Goal: Task Accomplishment & Management: Use online tool/utility

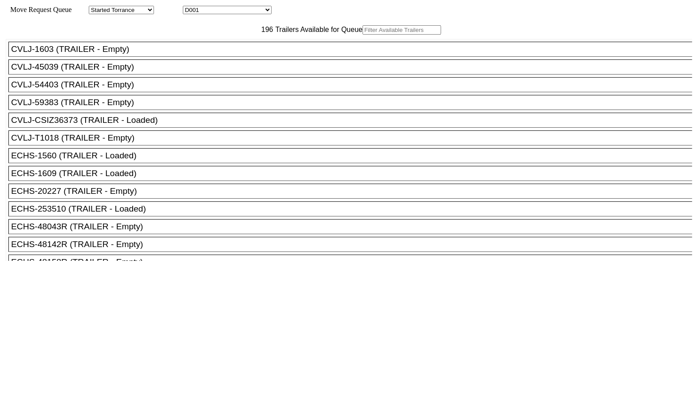
click at [363, 35] on input "text" at bounding box center [402, 29] width 79 height 9
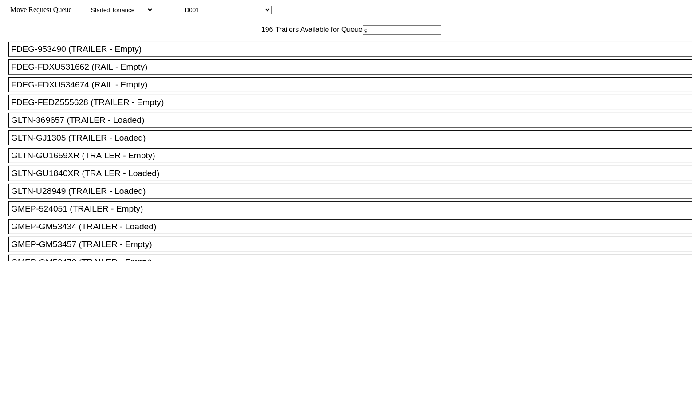
type input "g"
click at [157, 161] on div "GLTN-GU1659XR (TRAILER - Empty)" at bounding box center [354, 156] width 687 height 10
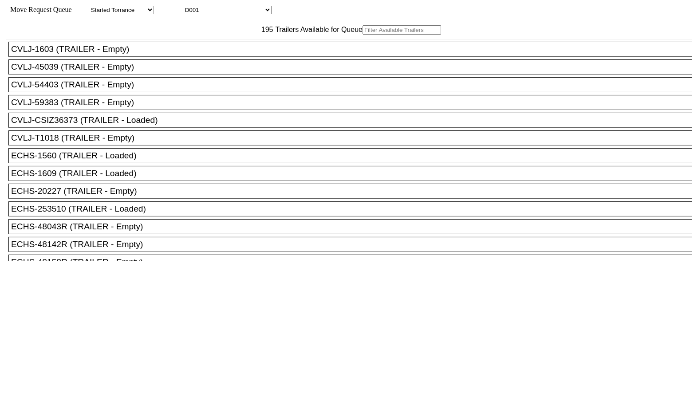
click at [363, 35] on input "text" at bounding box center [402, 29] width 79 height 9
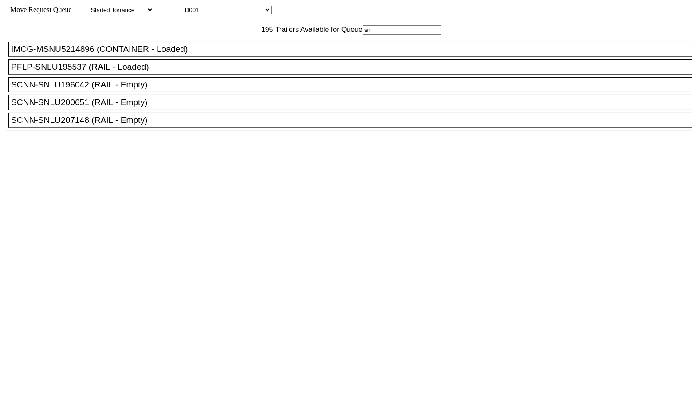
type input "sn"
click at [119, 125] on div "SCNN-SNLU207148 (RAIL - Empty)" at bounding box center [354, 120] width 687 height 10
